Goal: Check status: Check status

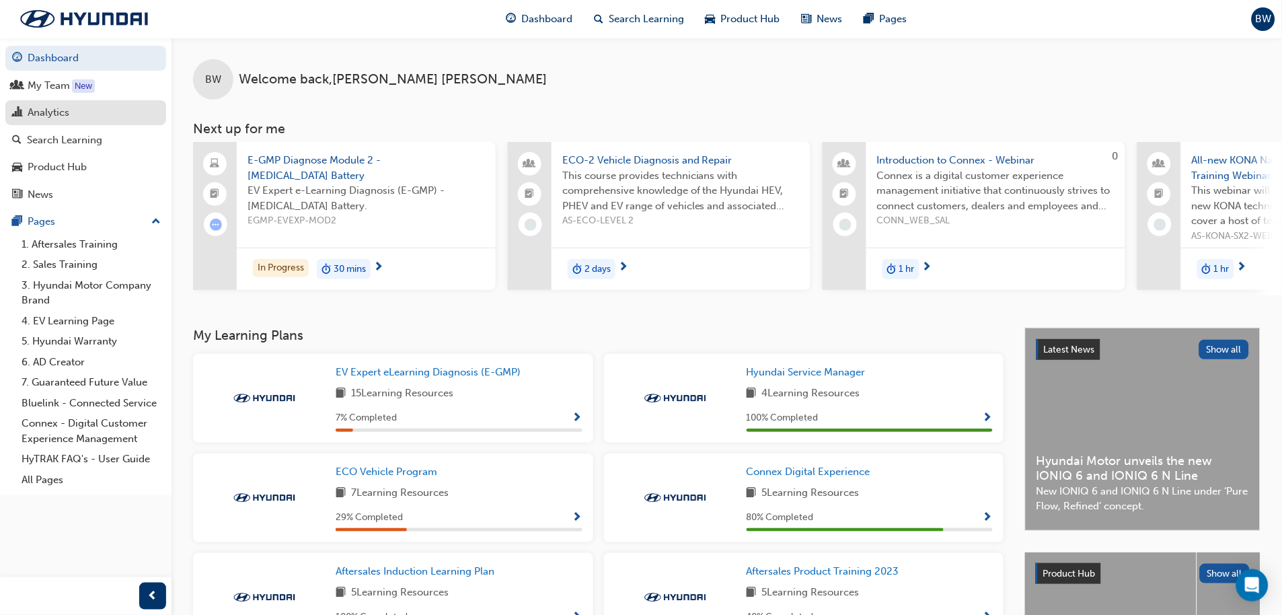
click at [49, 105] on div "Analytics" at bounding box center [49, 112] width 42 height 15
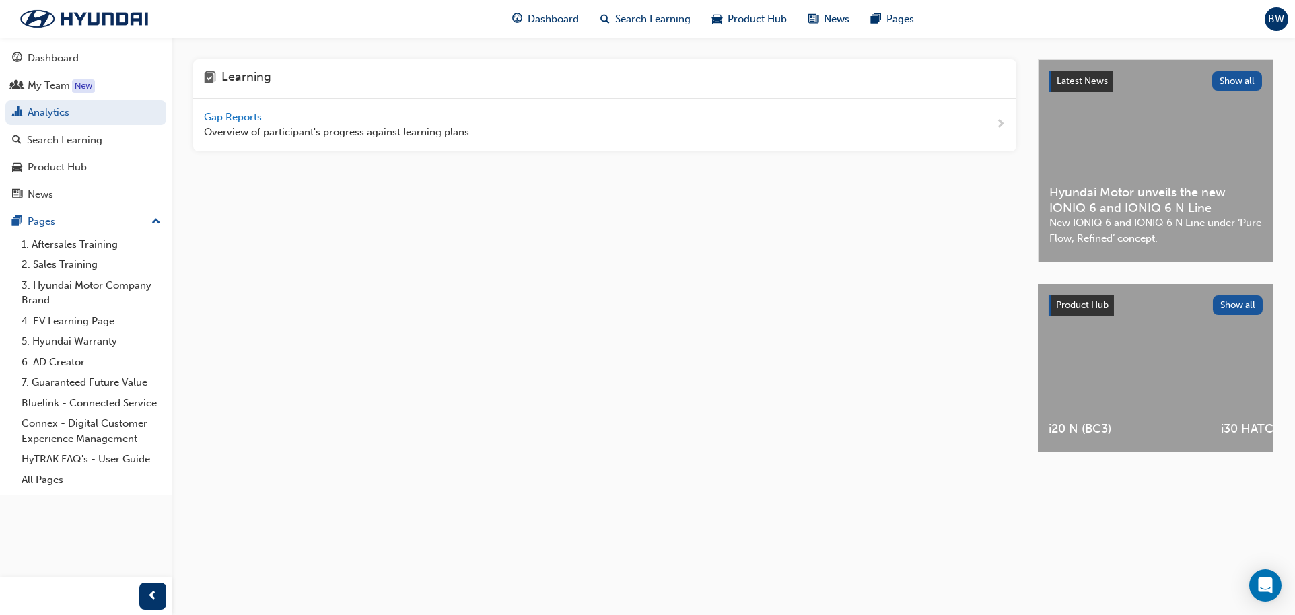
click at [234, 111] on span "Gap Reports" at bounding box center [234, 117] width 61 height 12
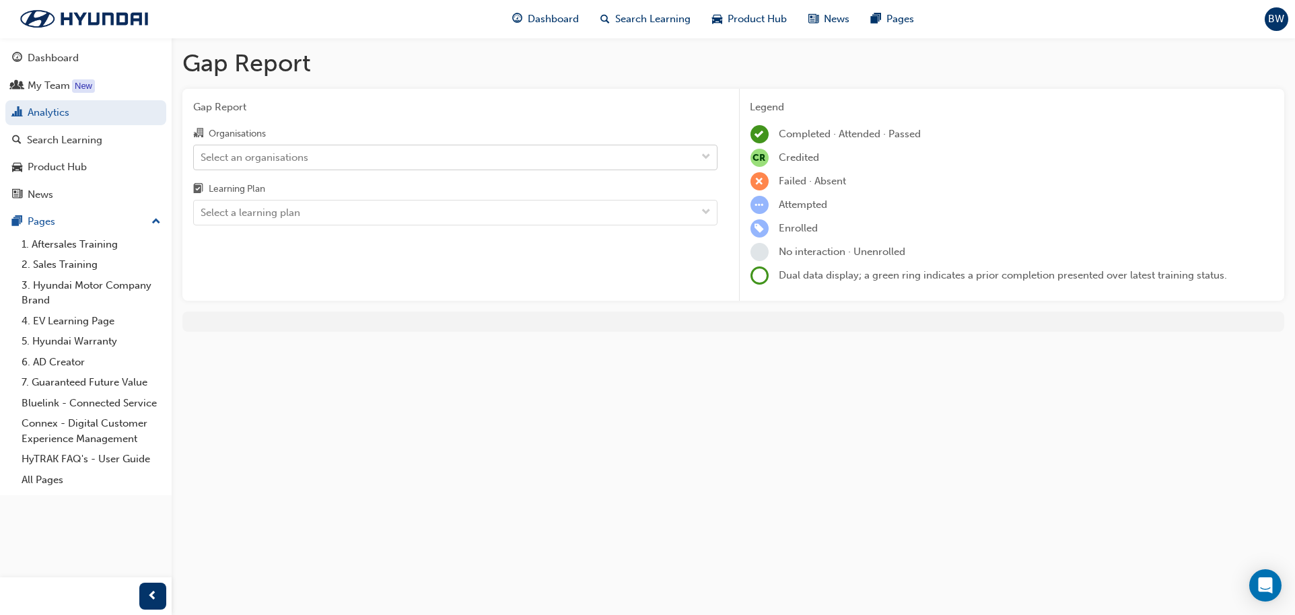
click at [233, 147] on div "Select an organisations" at bounding box center [445, 157] width 503 height 24
click at [202, 151] on input "Organisations Select an organisations" at bounding box center [201, 156] width 1 height 11
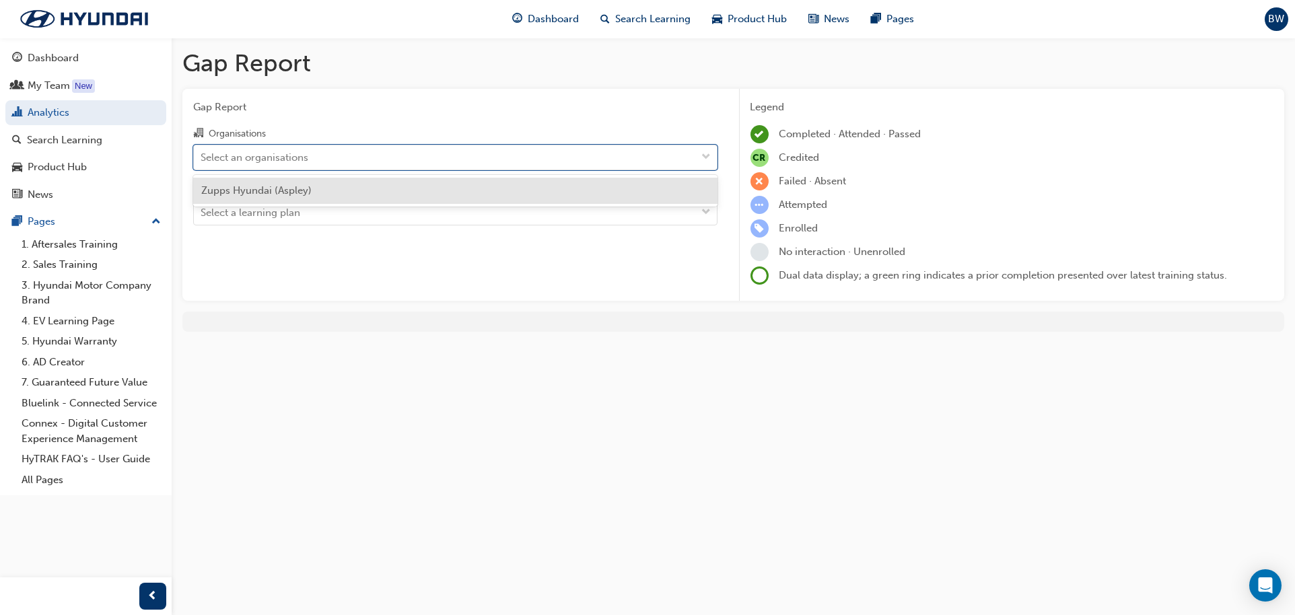
click at [266, 190] on span "Zupps Hyundai (Aspley)" at bounding box center [256, 190] width 110 height 12
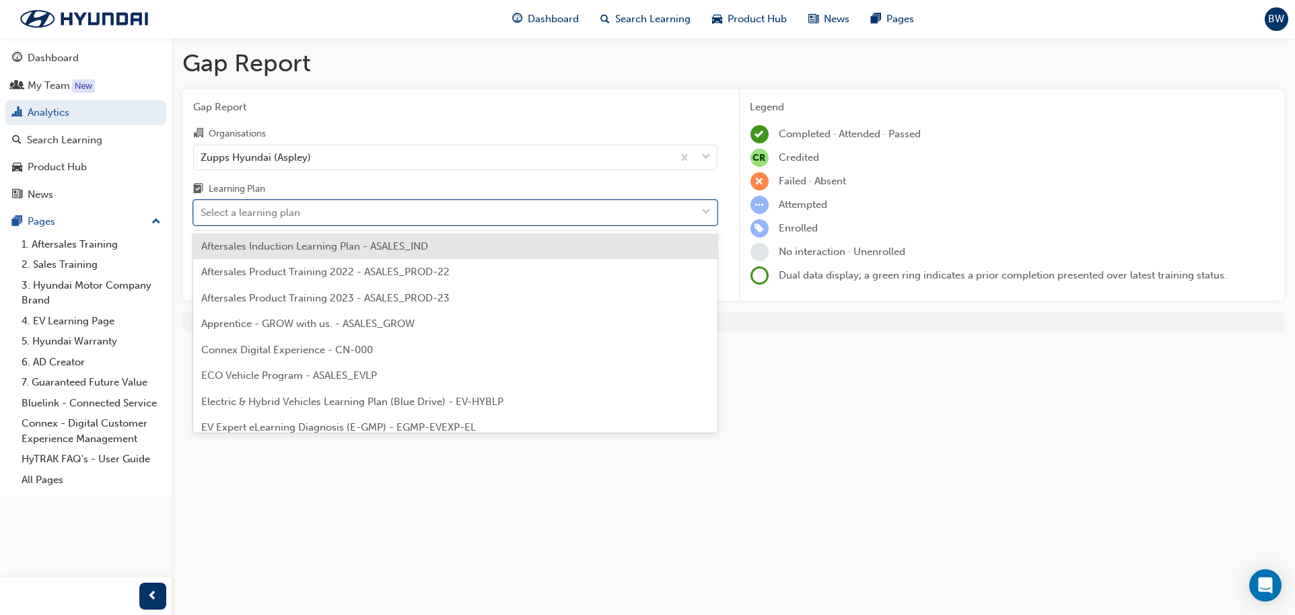
click at [266, 210] on div "Select a learning plan" at bounding box center [251, 212] width 100 height 15
click at [202, 210] on input "Learning Plan option Aftersales Induction Learning Plan - ASALES_IND focused, 1…" at bounding box center [201, 212] width 1 height 11
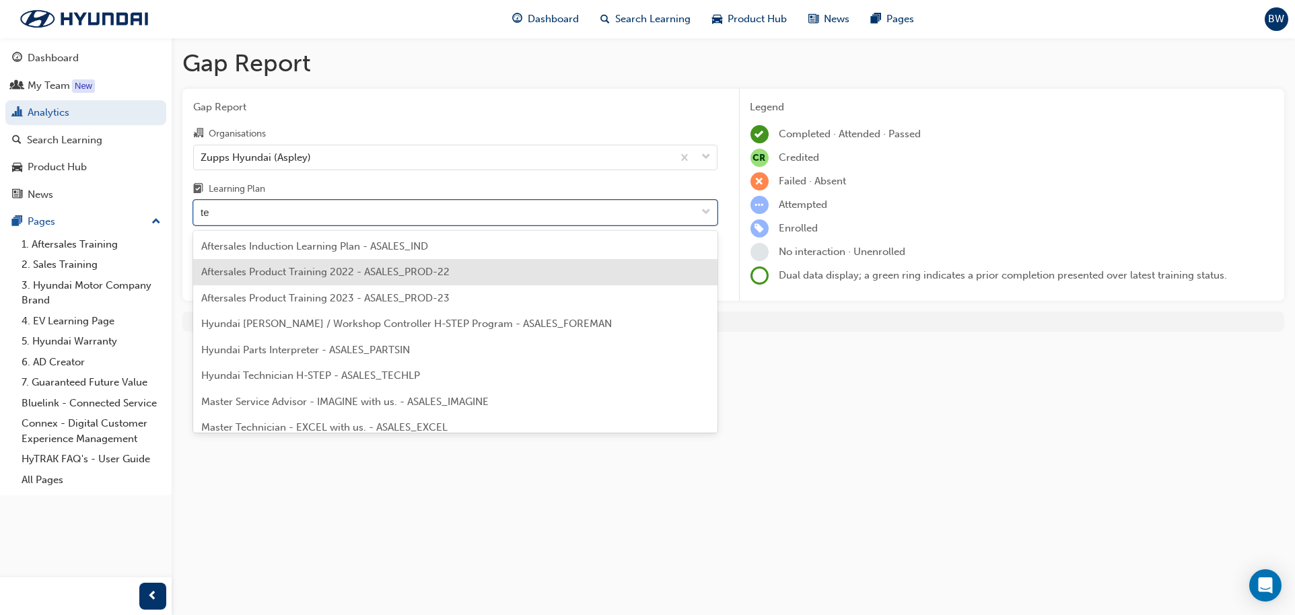
type input "tec"
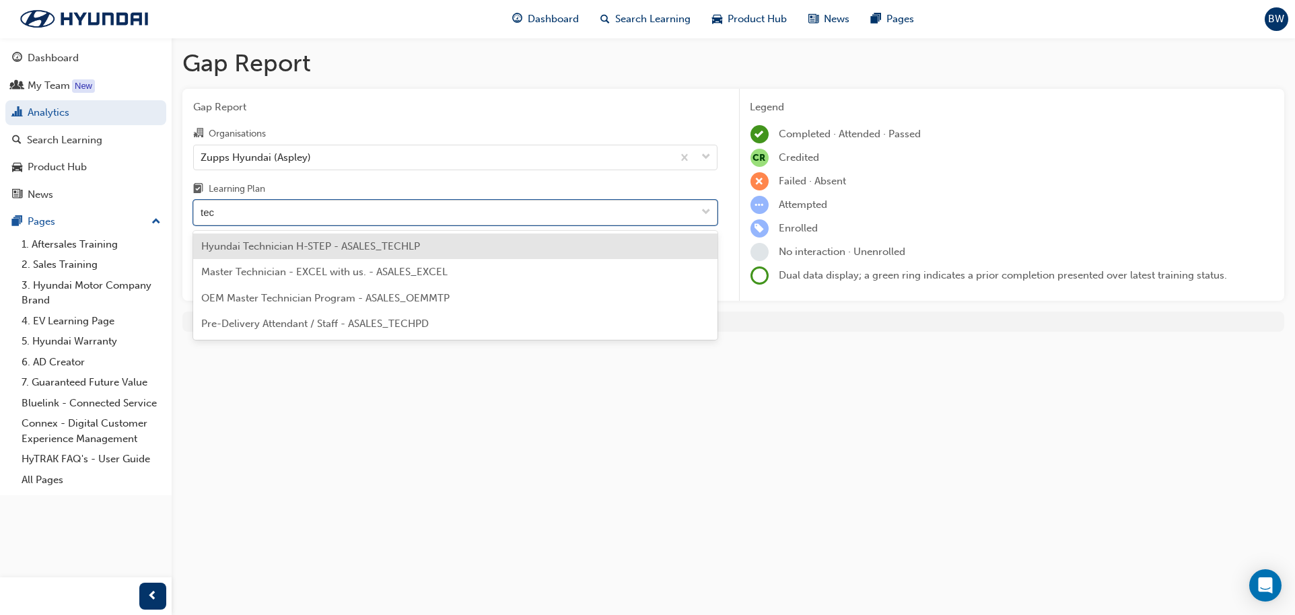
click at [293, 247] on span "Hyundai Technician H-STEP - ASALES_TECHLP" at bounding box center [310, 246] width 219 height 12
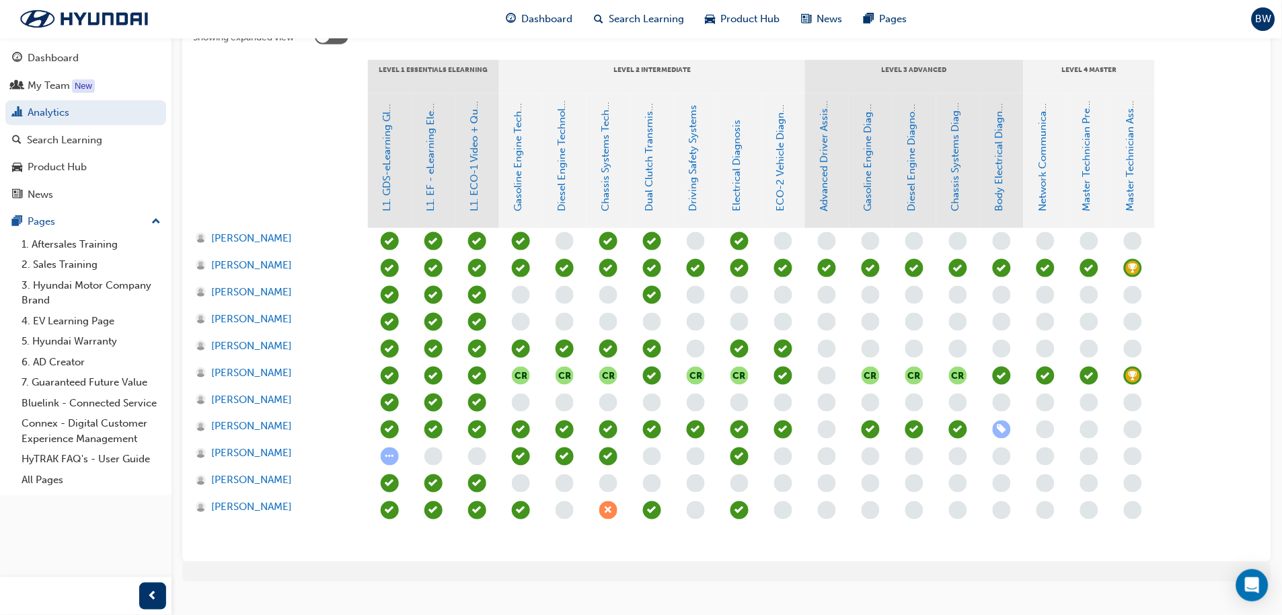
scroll to position [299, 0]
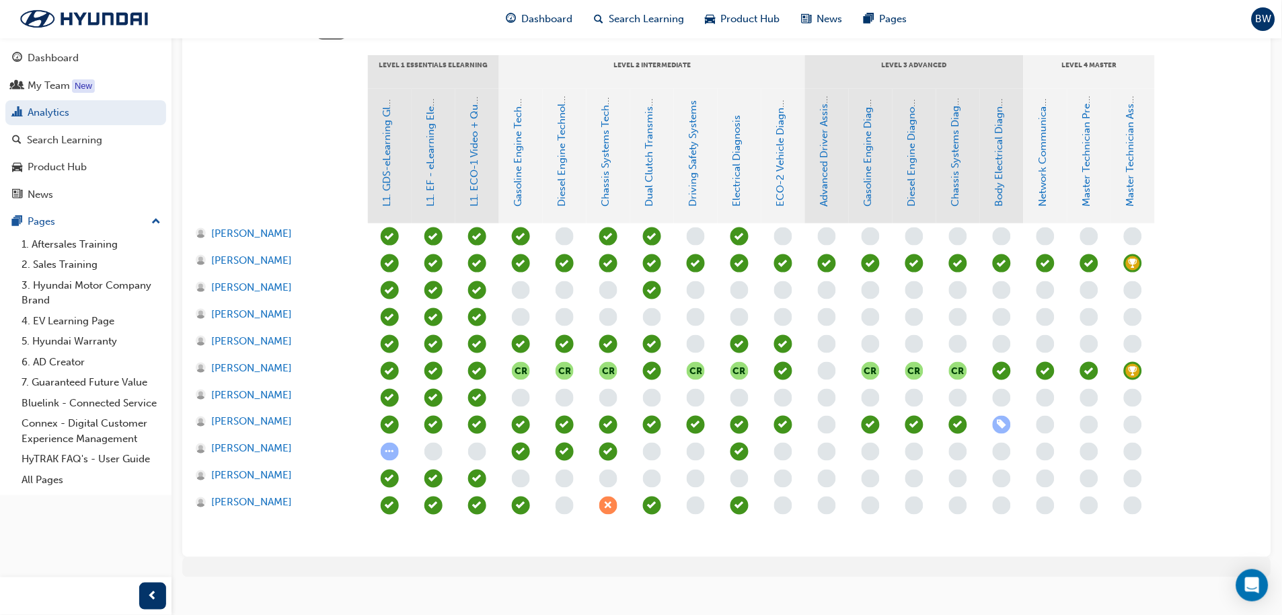
drag, startPoint x: 289, startPoint y: 314, endPoint x: 742, endPoint y: 605, distance: 539.0
click at [748, 606] on div "Gap Report Gap Report Organisations Zupps Hyundai (Aspley) Learning Plan Hyunda…" at bounding box center [641, 166] width 1282 height 931
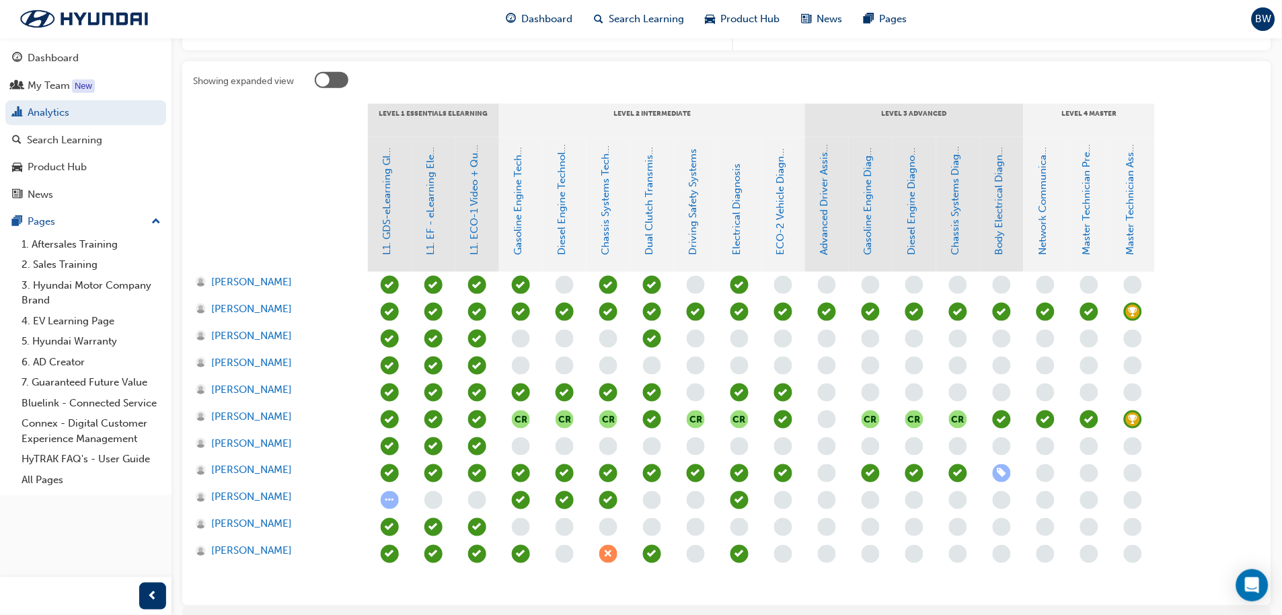
scroll to position [224, 0]
